Goal: Answer question/provide support: Share knowledge or assist other users

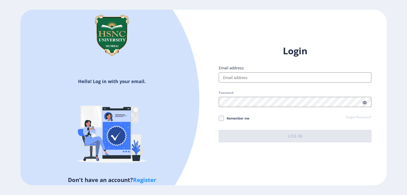
type input "[EMAIL_ADDRESS][DOMAIN_NAME]"
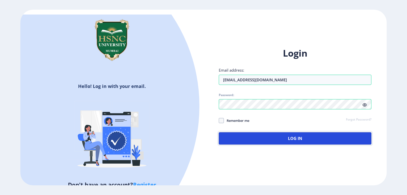
drag, startPoint x: 296, startPoint y: 134, endPoint x: 295, endPoint y: 132, distance: 2.6
click at [296, 133] on button "Log In" at bounding box center [295, 138] width 153 height 12
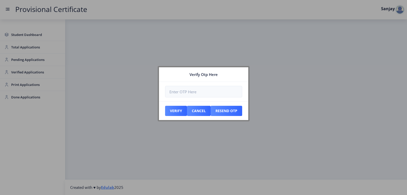
click at [22, 58] on div at bounding box center [203, 97] width 407 height 195
click at [21, 60] on div at bounding box center [203, 97] width 407 height 195
click at [172, 93] on input "number" at bounding box center [203, 91] width 77 height 11
paste input "395392"
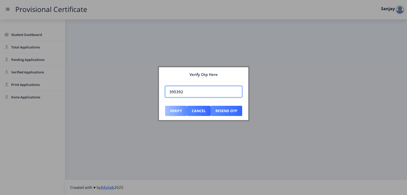
type input "395392"
click at [180, 112] on button "Verify" at bounding box center [176, 111] width 22 height 10
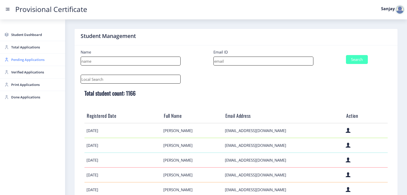
click at [15, 60] on span "Pending Applications" at bounding box center [36, 60] width 50 height 6
click at [11, 60] on span "Pending Applications" at bounding box center [36, 60] width 50 height 6
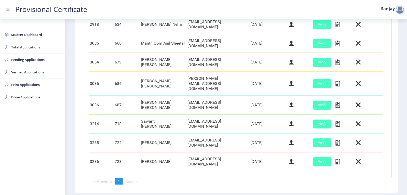
scroll to position [214, 0]
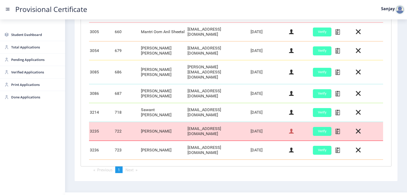
click at [289, 128] on icon at bounding box center [291, 131] width 5 height 7
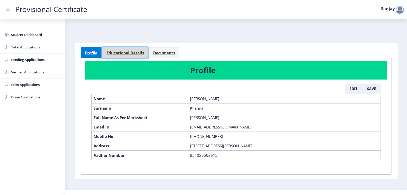
click at [119, 50] on link "Educational Details" at bounding box center [125, 52] width 46 height 11
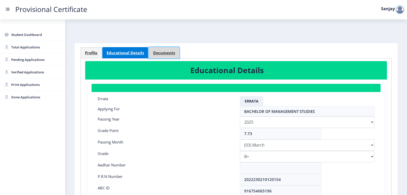
click at [159, 52] on span "Documents" at bounding box center [164, 53] width 22 height 4
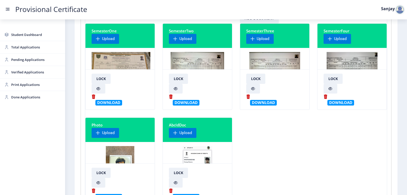
scroll to position [51, 0]
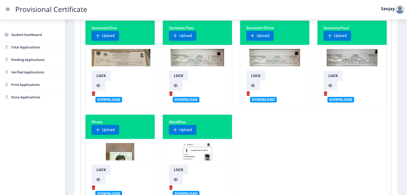
click at [336, 56] on img at bounding box center [352, 68] width 51 height 38
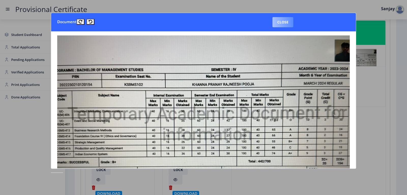
drag, startPoint x: 287, startPoint y: 23, endPoint x: 280, endPoint y: 27, distance: 8.6
click at [287, 23] on button "Close" at bounding box center [283, 22] width 21 height 10
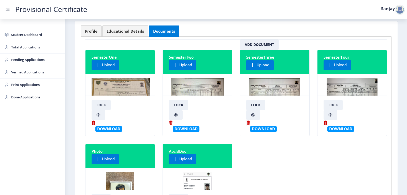
scroll to position [0, 0]
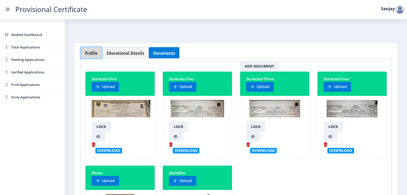
click at [88, 51] on span "Profile" at bounding box center [91, 53] width 12 height 4
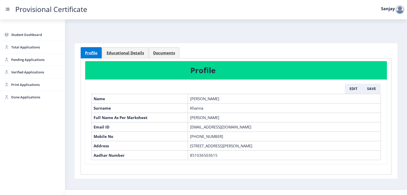
drag, startPoint x: 190, startPoint y: 116, endPoint x: 277, endPoint y: 116, distance: 87.1
click at [277, 116] on td "[PERSON_NAME]" at bounding box center [284, 117] width 193 height 9
copy td "[PERSON_NAME]"
click at [130, 56] on link "Educational Details" at bounding box center [125, 52] width 46 height 11
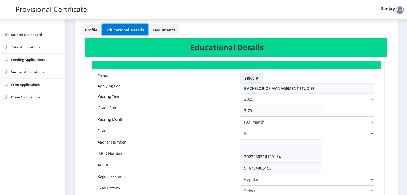
scroll to position [114, 0]
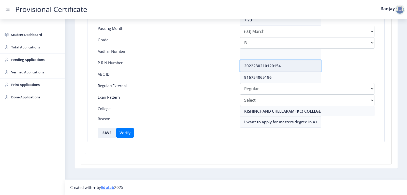
drag, startPoint x: 245, startPoint y: 65, endPoint x: 295, endPoint y: 65, distance: 49.9
click at [295, 65] on input "2022230210120154" at bounding box center [280, 65] width 81 height 11
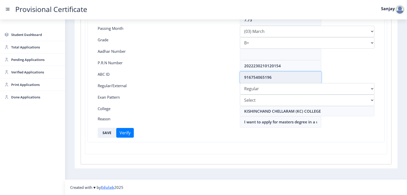
click at [268, 75] on input "916754065196" at bounding box center [280, 77] width 81 height 11
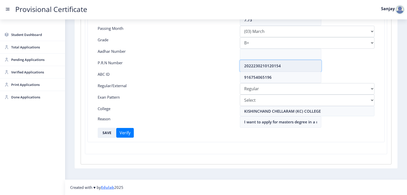
drag, startPoint x: 244, startPoint y: 65, endPoint x: 300, endPoint y: 65, distance: 56.5
click at [300, 65] on input "2022230210120154" at bounding box center [280, 65] width 81 height 11
click at [22, 61] on span "Pending Applications" at bounding box center [36, 60] width 50 height 6
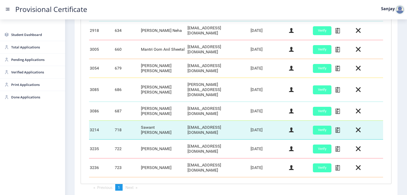
scroll to position [214, 0]
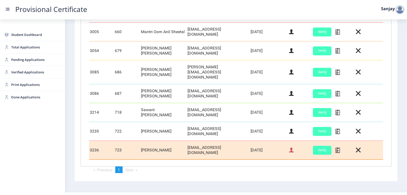
click at [291, 147] on icon at bounding box center [291, 150] width 5 height 7
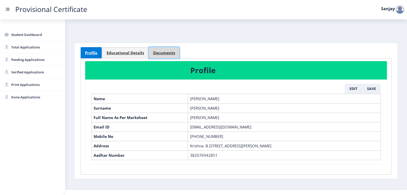
click at [167, 51] on span "Documents" at bounding box center [164, 53] width 22 height 4
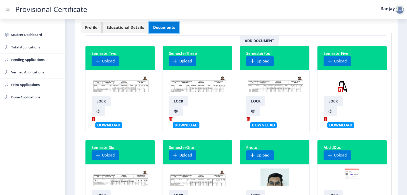
scroll to position [76, 0]
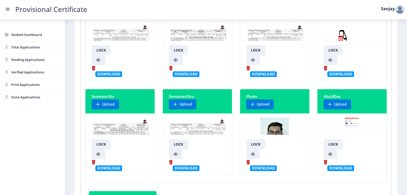
click at [113, 128] on img at bounding box center [121, 136] width 58 height 38
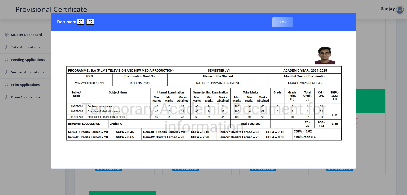
click at [283, 21] on button "Close" at bounding box center [283, 22] width 21 height 10
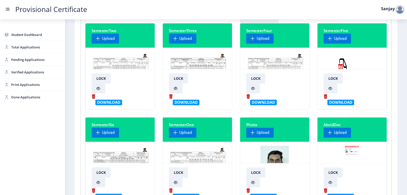
scroll to position [0, 0]
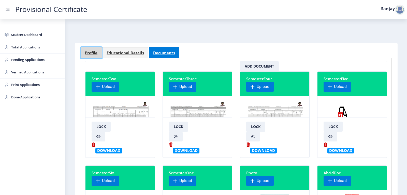
click at [96, 54] on span "Profile" at bounding box center [91, 53] width 12 height 4
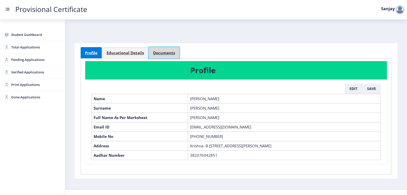
click at [158, 51] on span "Documents" at bounding box center [164, 53] width 22 height 4
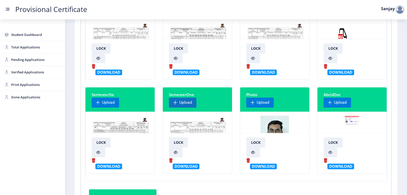
scroll to position [76, 0]
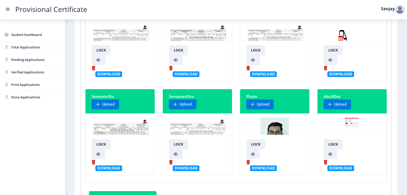
click at [195, 37] on img at bounding box center [198, 42] width 59 height 38
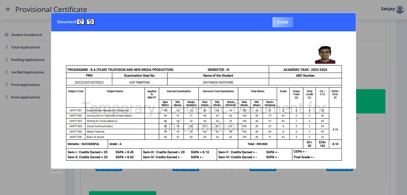
click at [289, 24] on button "Close" at bounding box center [283, 22] width 21 height 10
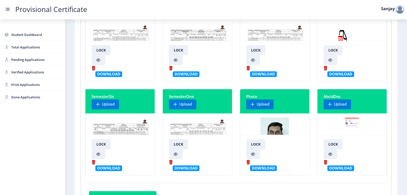
click at [116, 127] on img at bounding box center [121, 136] width 58 height 38
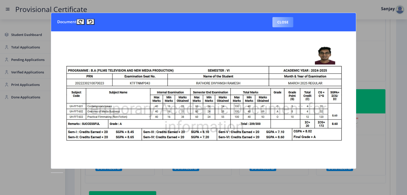
click at [286, 19] on button "Close" at bounding box center [283, 22] width 21 height 10
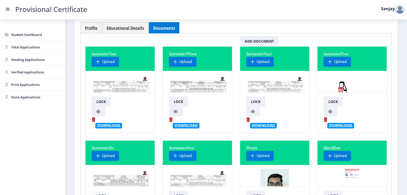
scroll to position [0, 0]
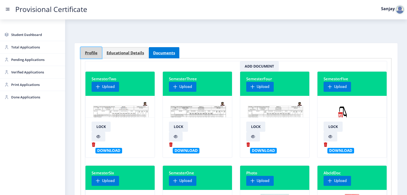
click at [93, 54] on span "Profile" at bounding box center [91, 53] width 12 height 4
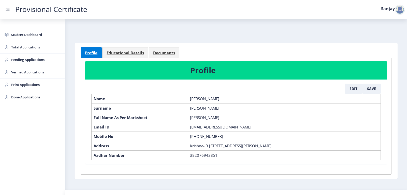
drag, startPoint x: 208, startPoint y: 117, endPoint x: 224, endPoint y: 117, distance: 16.0
click at [224, 117] on td "[PERSON_NAME]" at bounding box center [284, 117] width 193 height 9
copy td "[PERSON_NAME]"
click at [354, 89] on button "Edit" at bounding box center [354, 89] width 18 height 10
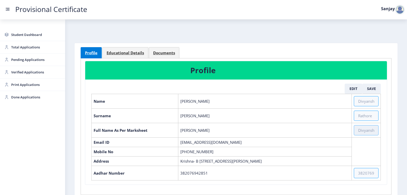
click at [360, 127] on input "text" at bounding box center [366, 130] width 25 height 10
paste input "[PERSON_NAME]"
drag, startPoint x: 181, startPoint y: 131, endPoint x: 197, endPoint y: 132, distance: 15.8
click at [197, 132] on td "[PERSON_NAME]" at bounding box center [265, 130] width 174 height 15
copy td "[PERSON_NAME]"
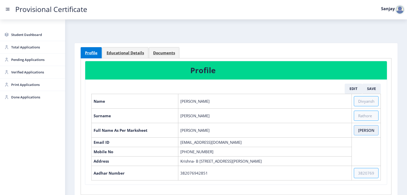
click at [375, 131] on input "[PERSON_NAME]" at bounding box center [366, 130] width 25 height 10
paste input "[PERSON_NAME]"
type input "[PERSON_NAME] [PERSON_NAME]"
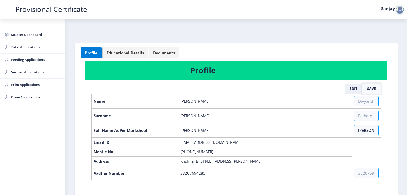
click at [374, 89] on button "Save" at bounding box center [372, 89] width 19 height 10
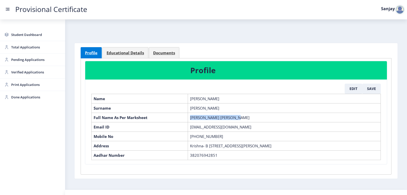
drag, startPoint x: 190, startPoint y: 116, endPoint x: 255, endPoint y: 122, distance: 65.7
click at [255, 122] on td "[PERSON_NAME] [PERSON_NAME]" at bounding box center [284, 117] width 193 height 9
copy td "[PERSON_NAME] [PERSON_NAME]"
click at [127, 51] on span "Educational Details" at bounding box center [125, 53] width 37 height 4
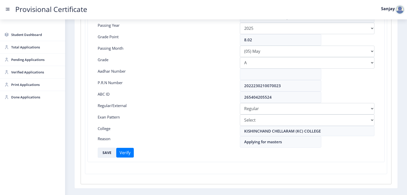
scroll to position [102, 0]
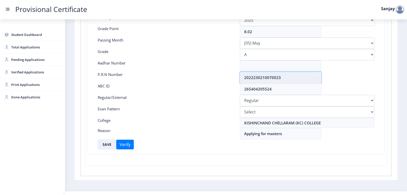
drag, startPoint x: 244, startPoint y: 77, endPoint x: 294, endPoint y: 74, distance: 50.0
click at [294, 74] on input "2022230210070023" at bounding box center [280, 77] width 81 height 11
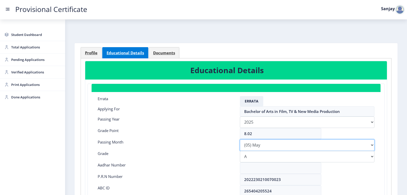
click at [286, 147] on select "Please select PassingMonth (01) January (02) February (03) March (04) April (05…" at bounding box center [307, 144] width 135 height 11
select select "March"
click at [240, 139] on select "Please select PassingMonth (01) January (02) February (03) March (04) April (05…" at bounding box center [307, 144] width 135 height 11
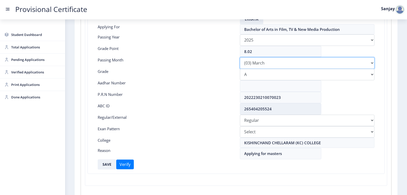
scroll to position [114, 0]
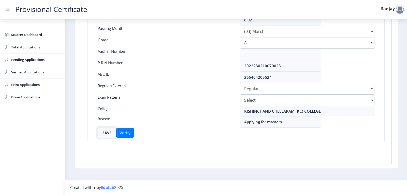
click at [103, 135] on button "SAVE" at bounding box center [107, 133] width 19 height 10
click at [398, 11] on div at bounding box center [400, 10] width 10 height 10
click at [387, 37] on span "Log out" at bounding box center [387, 37] width 33 height 6
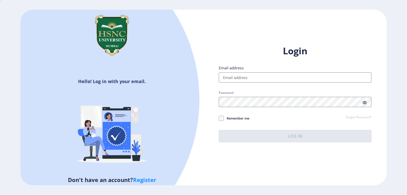
type input "[EMAIL_ADDRESS][DOMAIN_NAME]"
